Goal: Check status: Check status

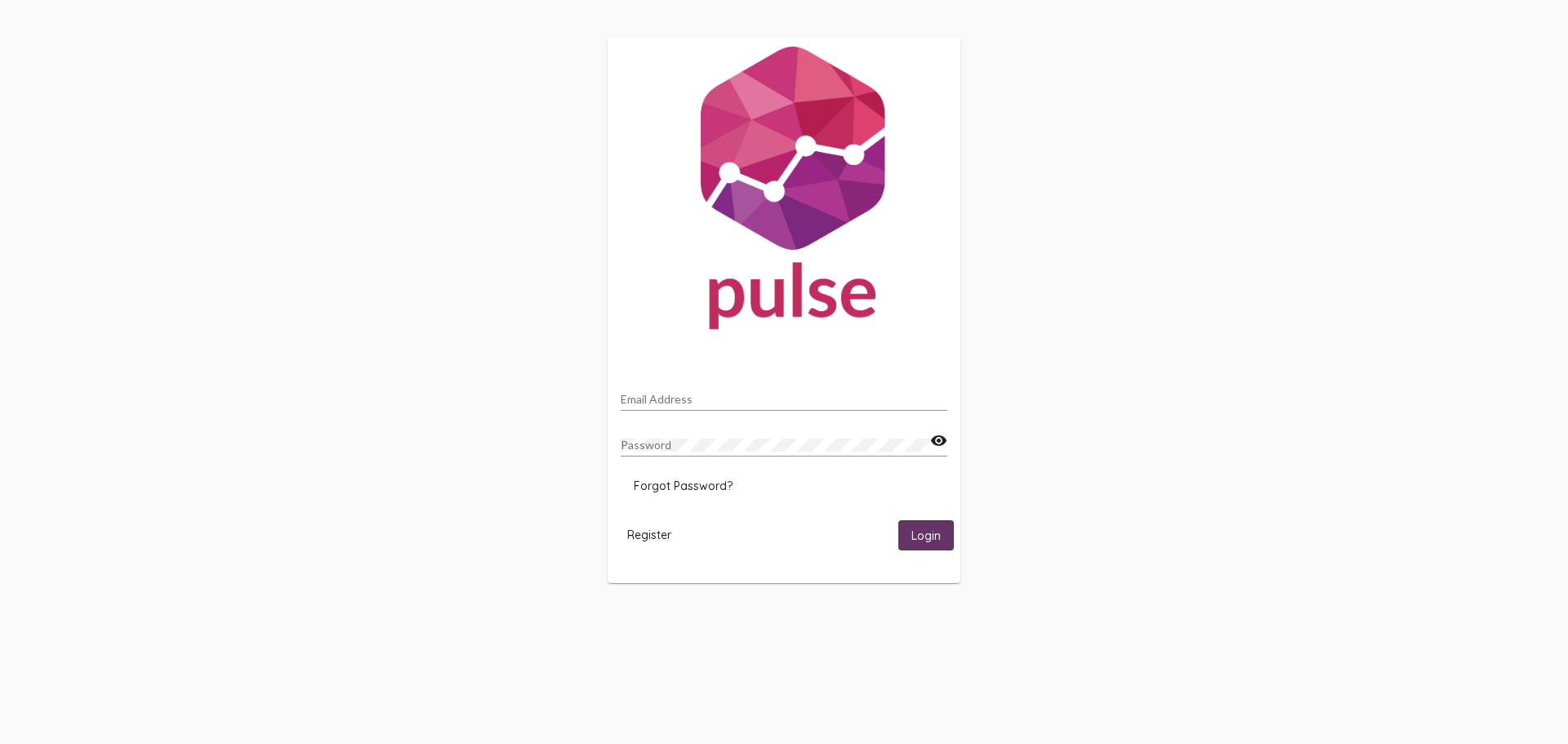
click at [646, 388] on div "Email Address" at bounding box center [784, 394] width 327 height 31
type input "[PERSON_NAME][EMAIL_ADDRESS][PERSON_NAME][DOMAIN_NAME]"
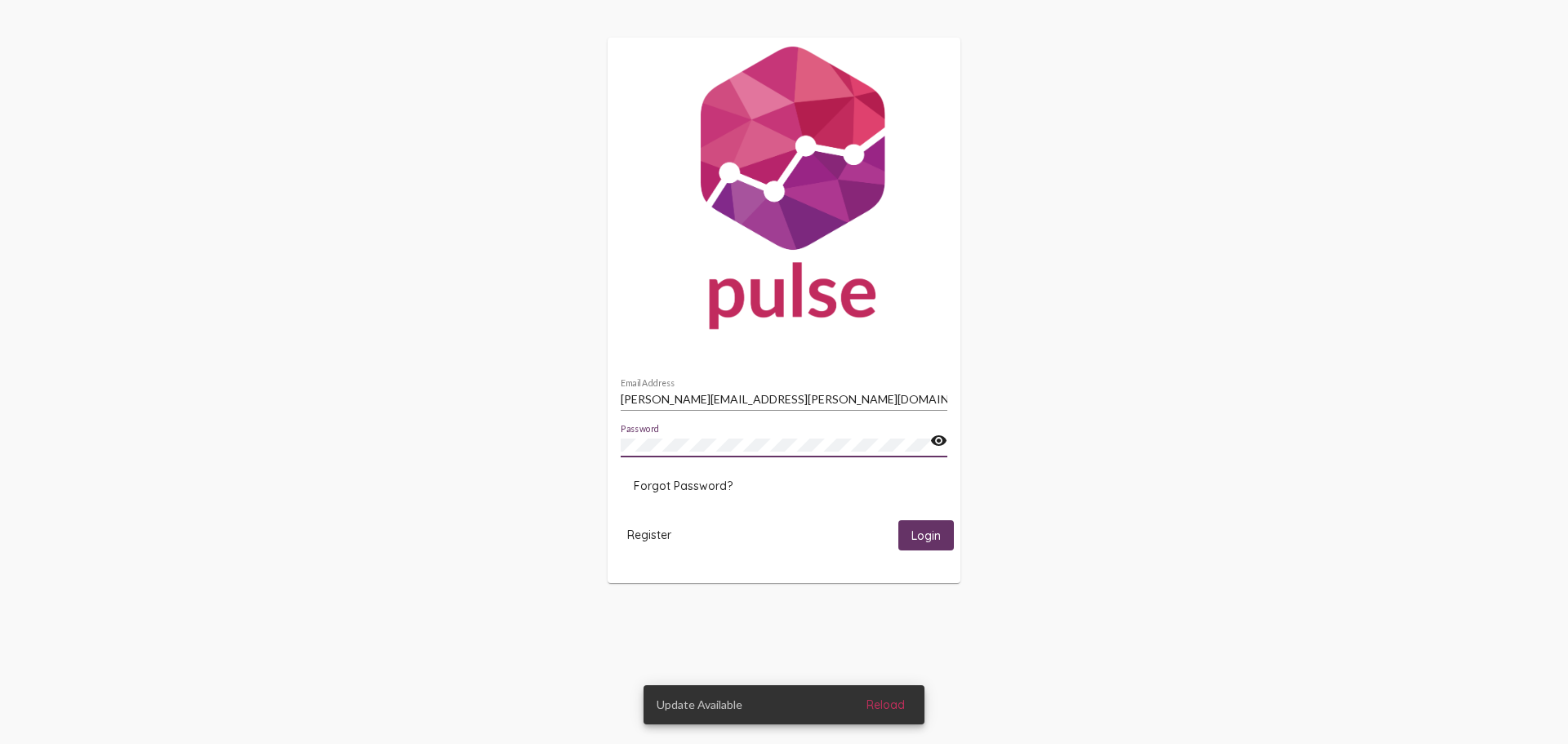
click at [899, 520] on button "Login" at bounding box center [927, 535] width 56 height 31
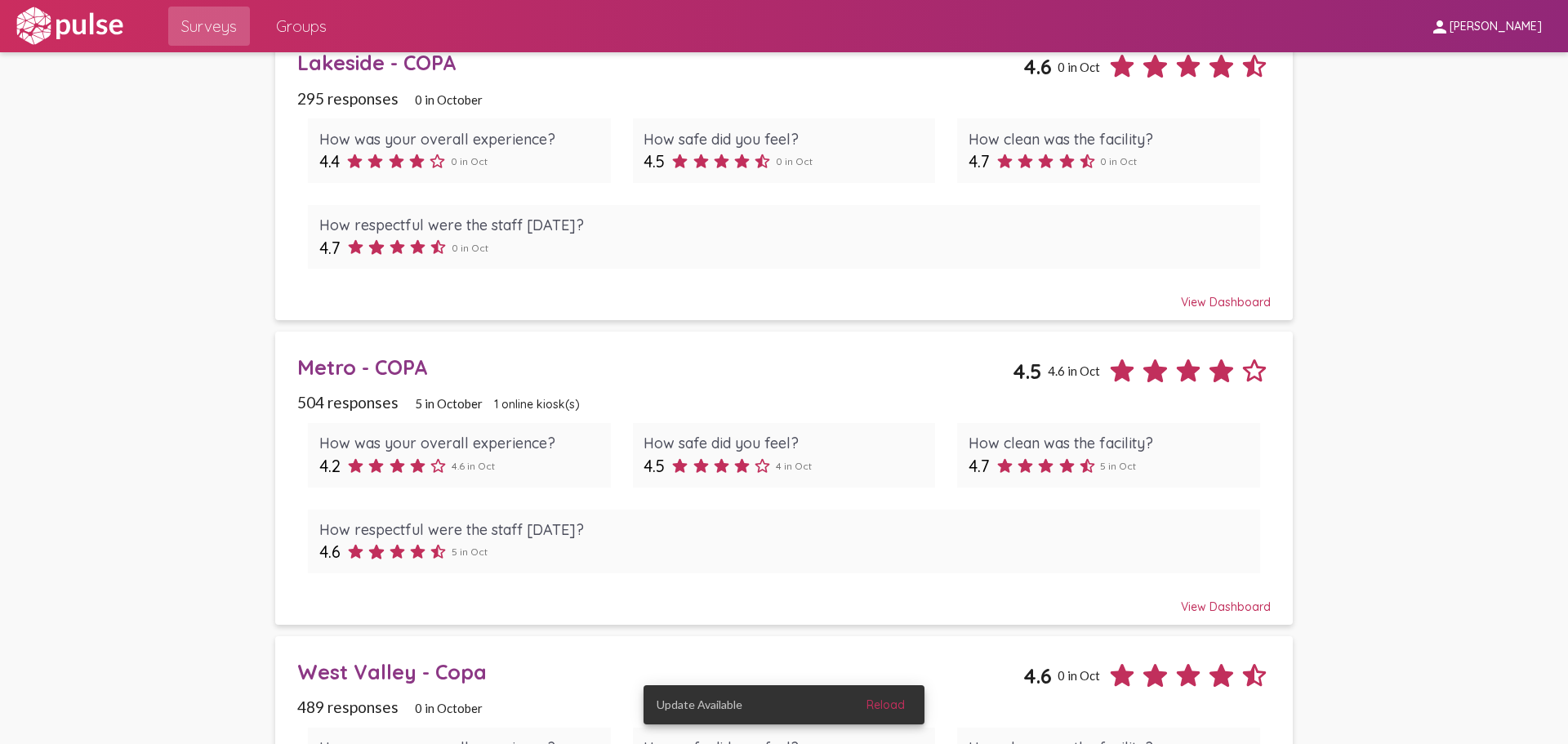
scroll to position [2287, 0]
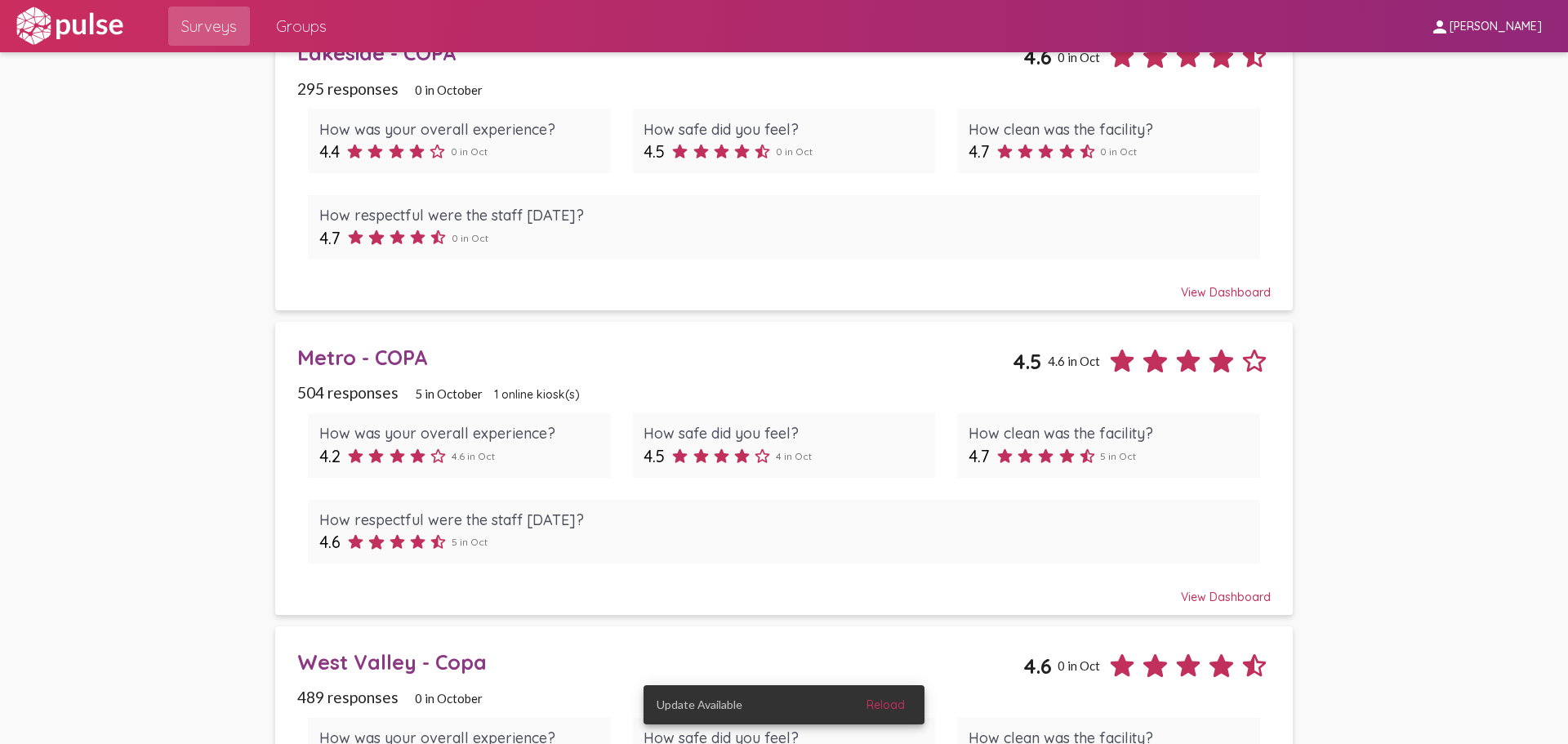
click at [1214, 590] on div "View Dashboard" at bounding box center [784, 589] width 973 height 30
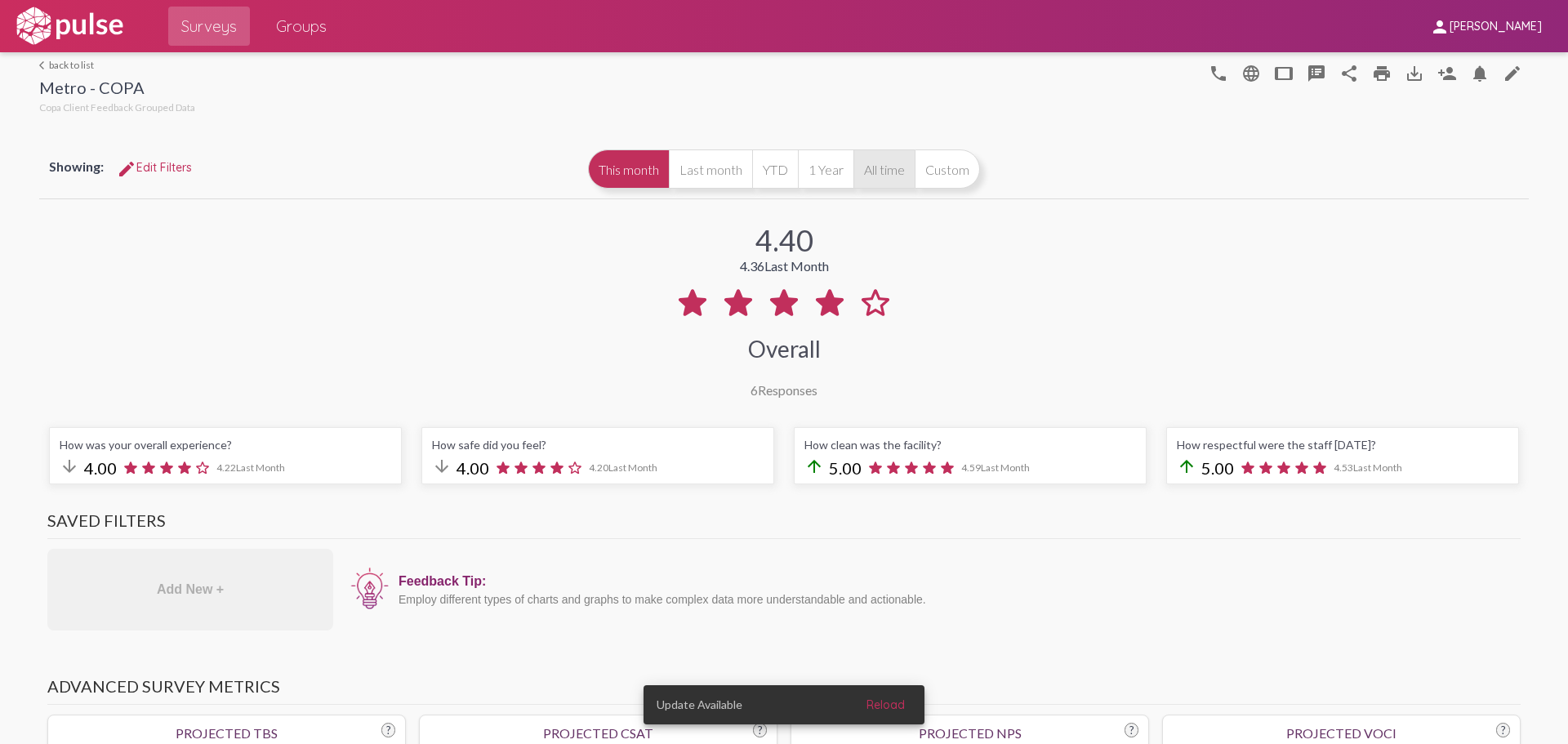
click at [871, 172] on button "All time" at bounding box center [884, 169] width 61 height 40
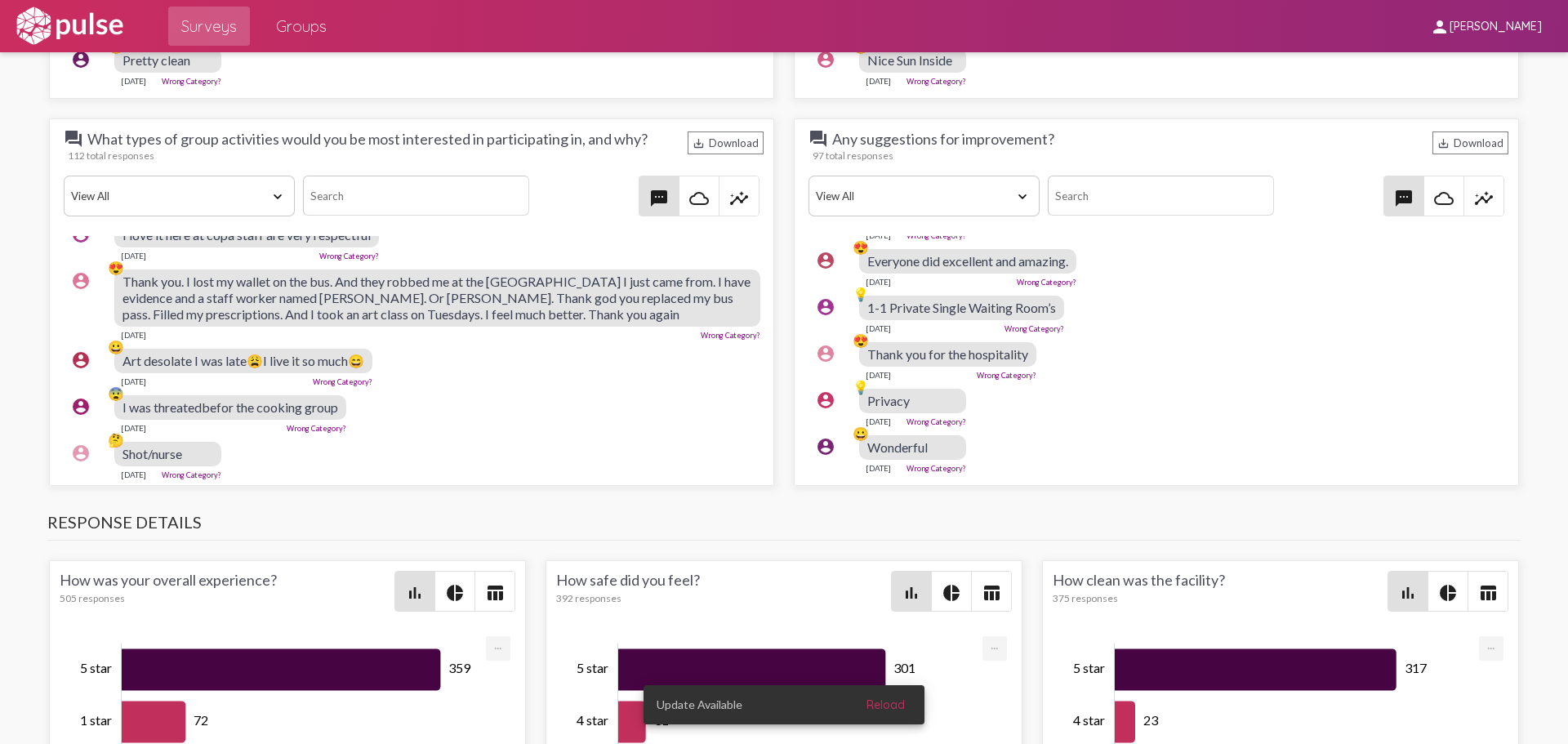
scroll to position [4717, 0]
